Goal: Navigation & Orientation: Find specific page/section

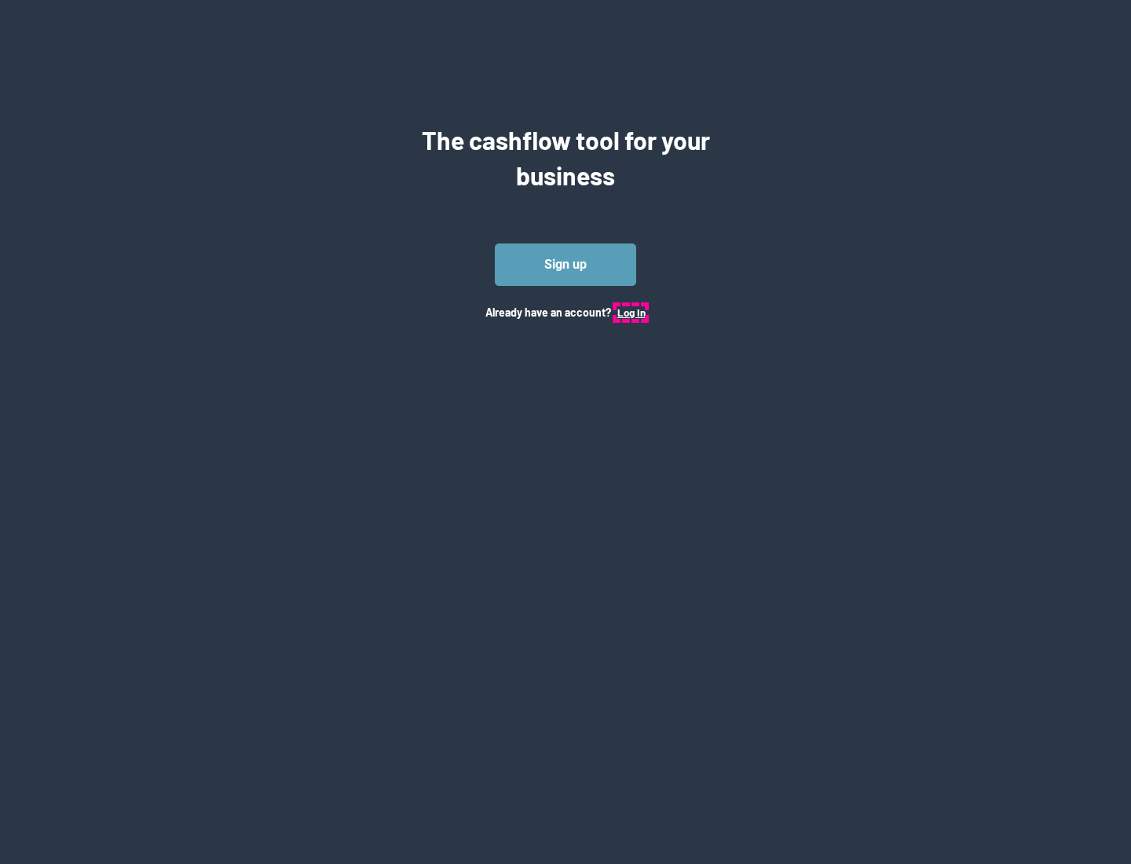
click at [631, 312] on button "Log In" at bounding box center [631, 312] width 28 height 13
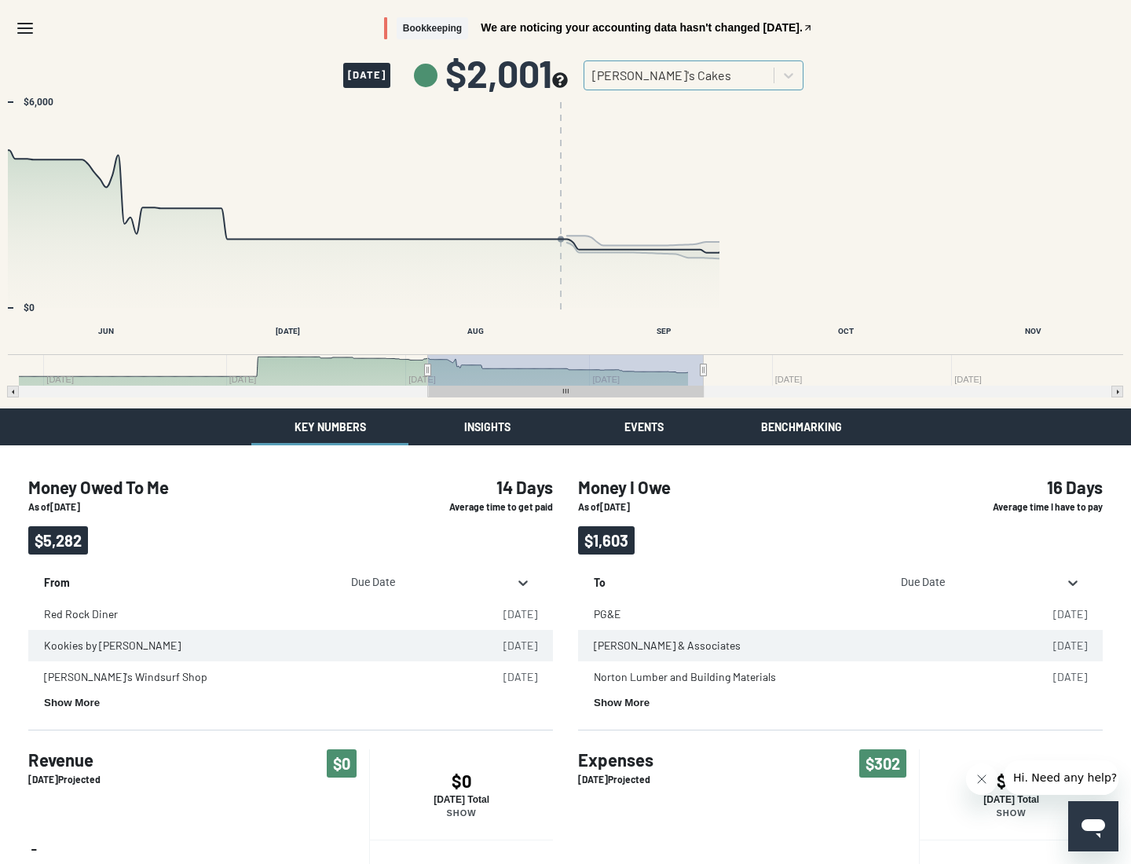
click at [487, 426] on button "Insights" at bounding box center [486, 426] width 157 height 37
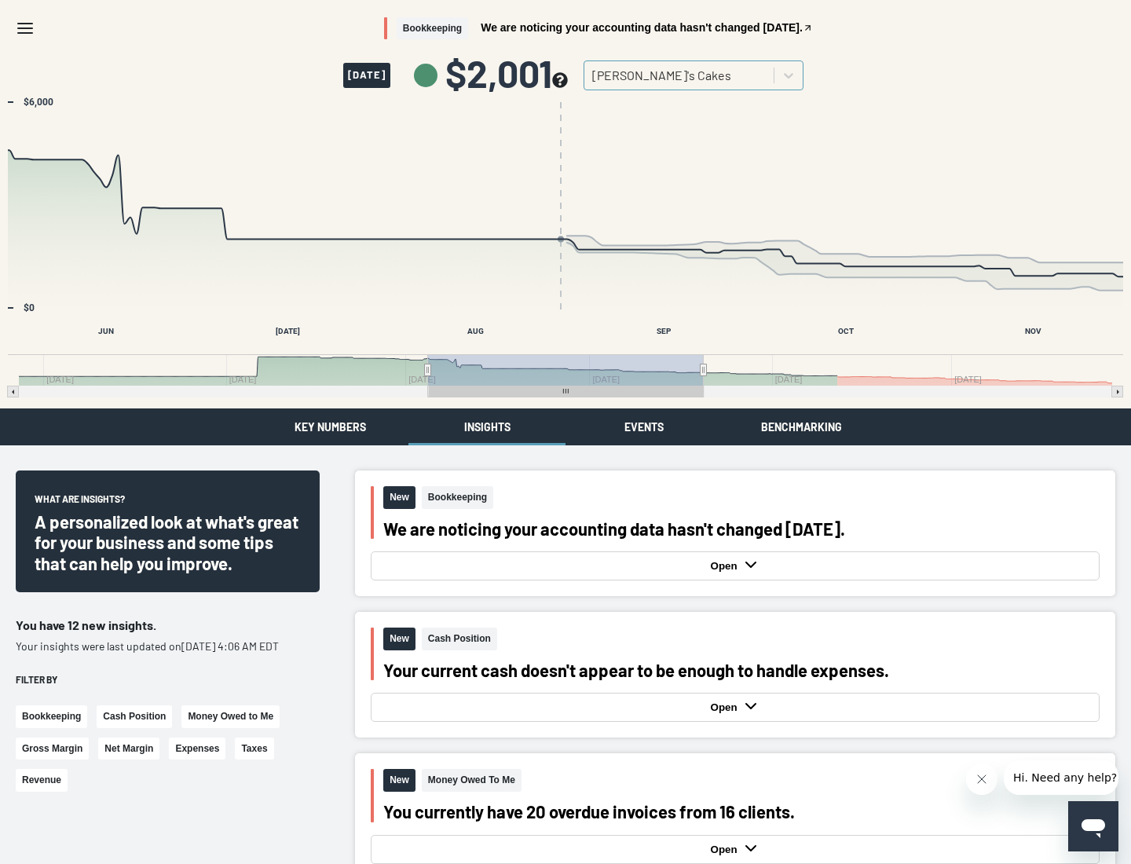
click at [644, 426] on button "Events" at bounding box center [643, 426] width 157 height 37
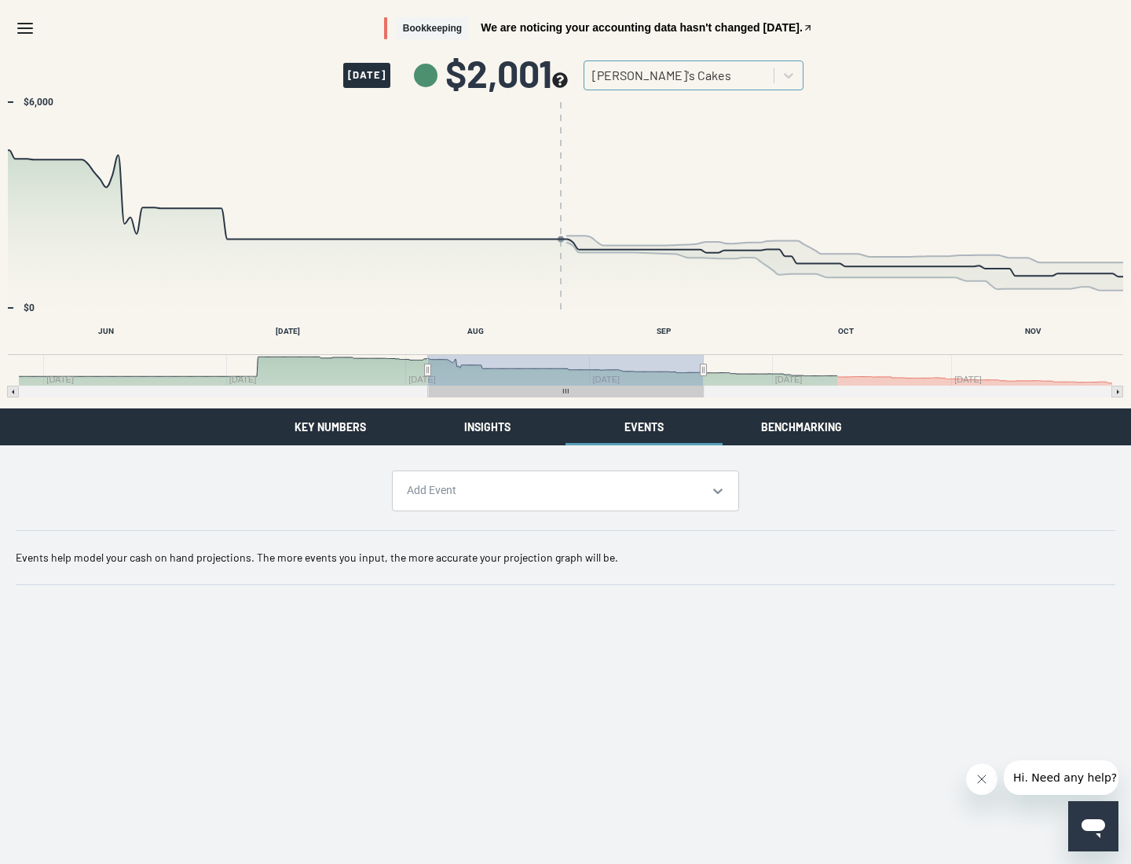
click at [801, 426] on button "Benchmarking" at bounding box center [801, 426] width 157 height 37
